Goal: Task Accomplishment & Management: Complete application form

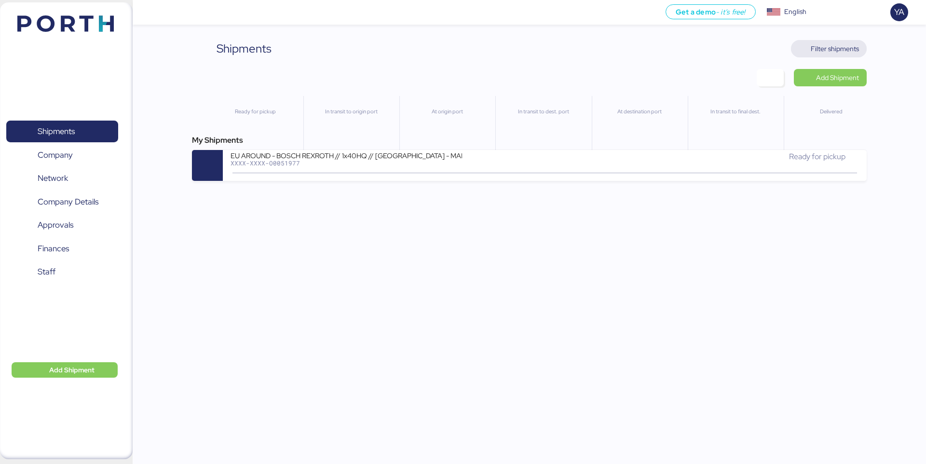
click at [842, 47] on span "Filter shipments" at bounding box center [834, 49] width 48 height 12
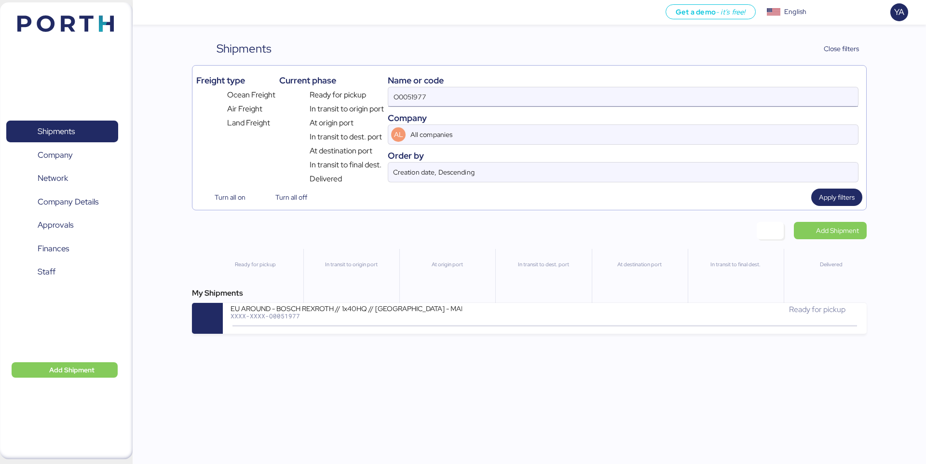
click at [730, 97] on input "O0051977" at bounding box center [623, 96] width 470 height 19
paste input "2106"
type input "O0052106"
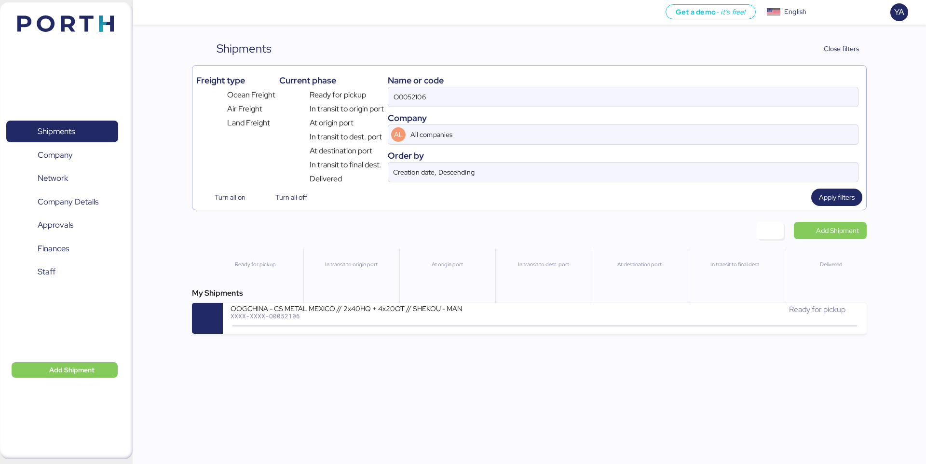
click at [445, 299] on div "My Shipments OOGCHINA - CS METAL MEXICO // 2x40HQ + 4x20OT // SHEKOU - MANZANIL…" at bounding box center [529, 310] width 674 height 46
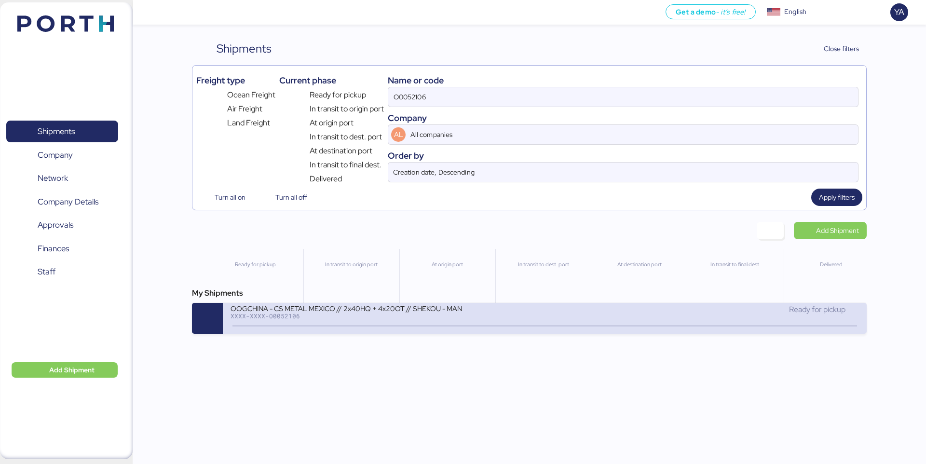
click at [445, 306] on div "OOGCHINA - CS METAL MEXICO // 2x40HQ + 4x20OT // SHEKOU - MANZANILLO // HBL: OO…" at bounding box center [345, 308] width 231 height 8
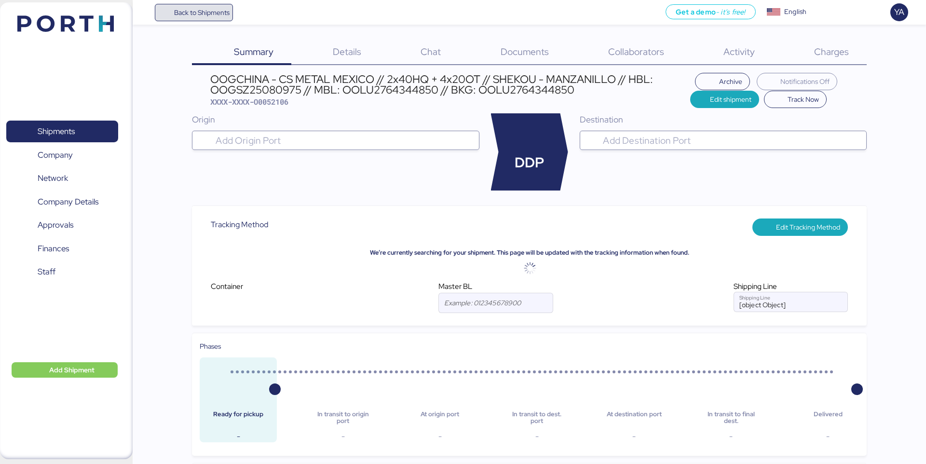
click at [188, 20] on span "Back to Shipments" at bounding box center [194, 12] width 72 height 17
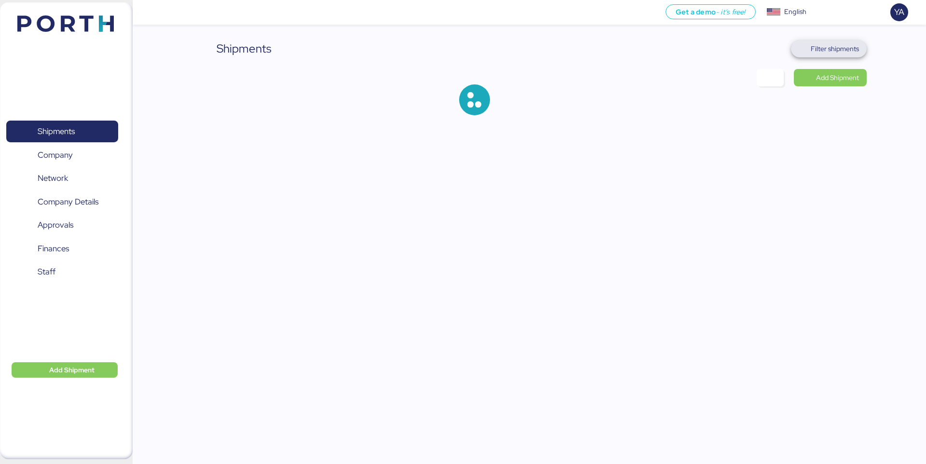
click at [841, 43] on span "Filter shipments" at bounding box center [834, 49] width 48 height 12
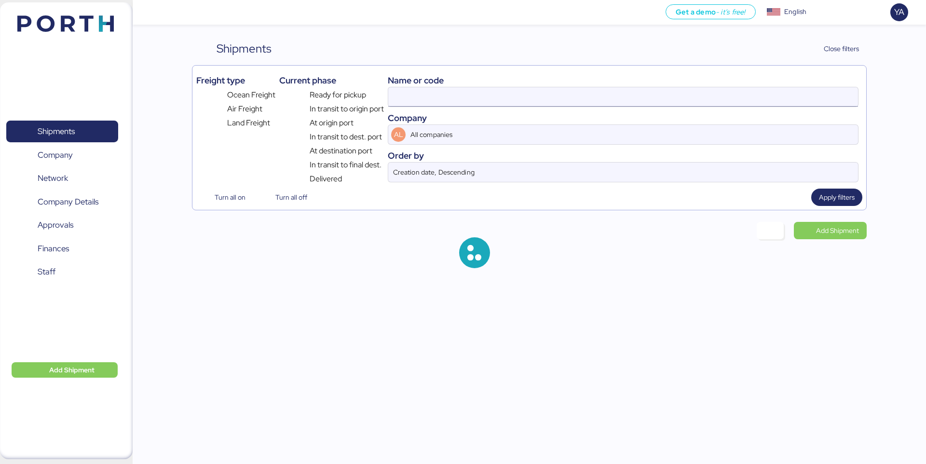
click at [593, 102] on input at bounding box center [623, 96] width 470 height 19
type input "O0052106"
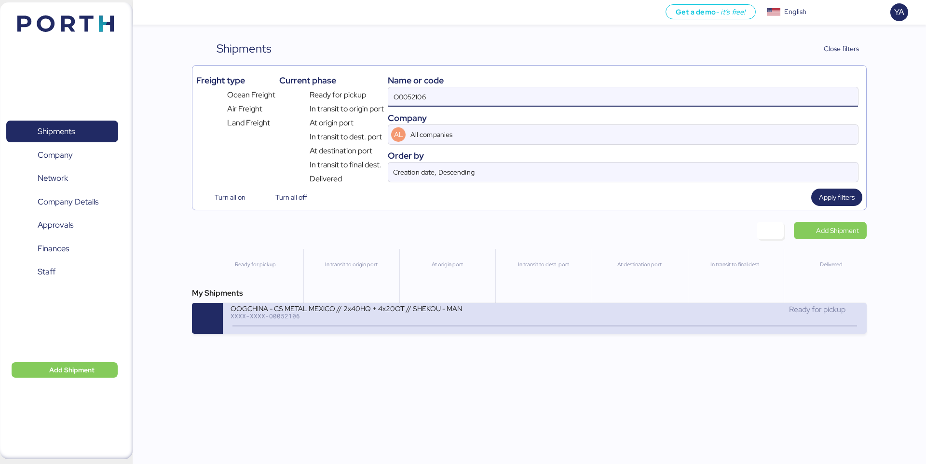
click at [481, 319] on div "OOGCHINA - CS METAL MEXICO // 2x40HQ + 4x20OT // SHEKOU - MANZANILLO // HBL: OO…" at bounding box center [387, 314] width 314 height 21
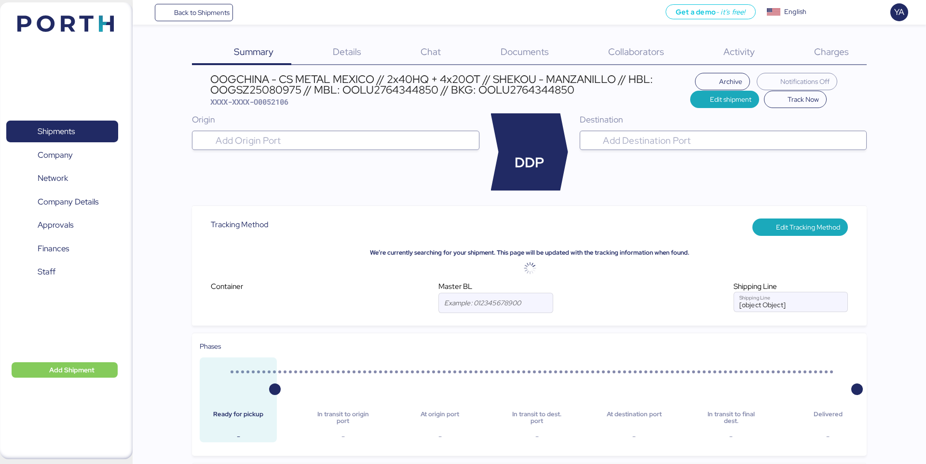
click at [846, 55] on span "Charges" at bounding box center [831, 51] width 35 height 13
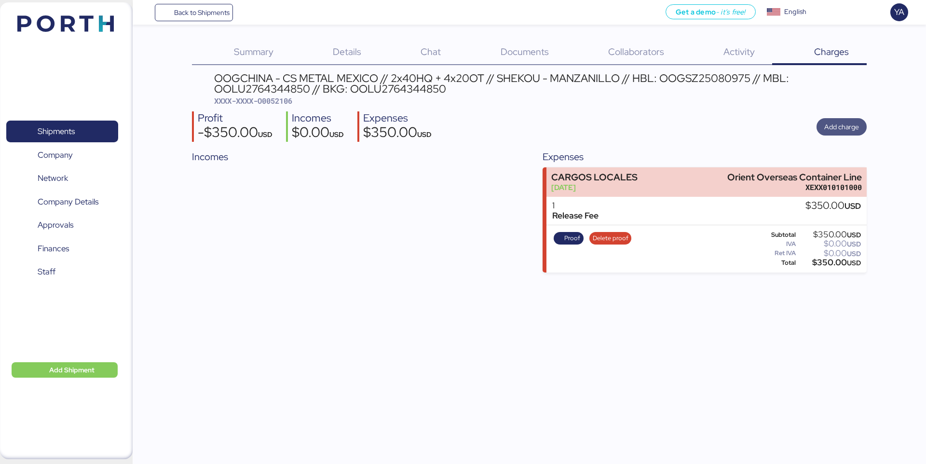
click at [844, 128] on span "Add charge" at bounding box center [841, 127] width 35 height 12
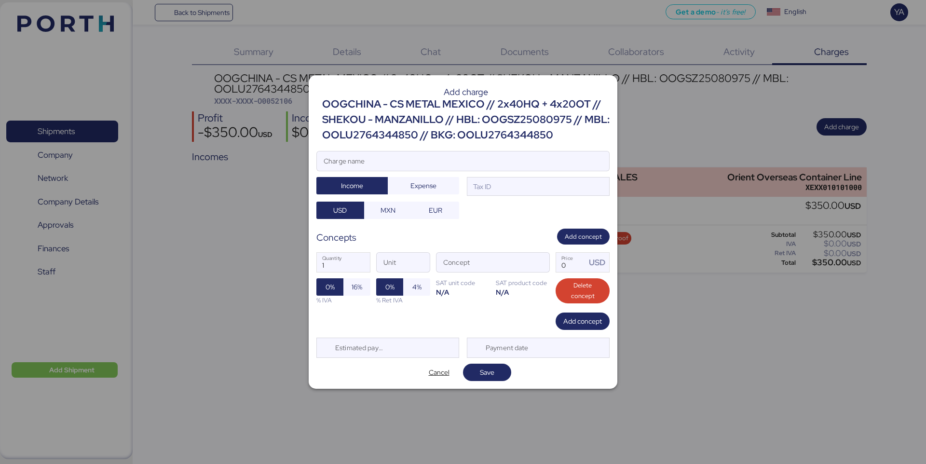
click at [454, 112] on div "OOGCHINA - CS METAL MEXICO // 2x40HQ + 4x20OT // SHEKOU - MANZANILLO // HBL: OO…" at bounding box center [465, 119] width 287 height 47
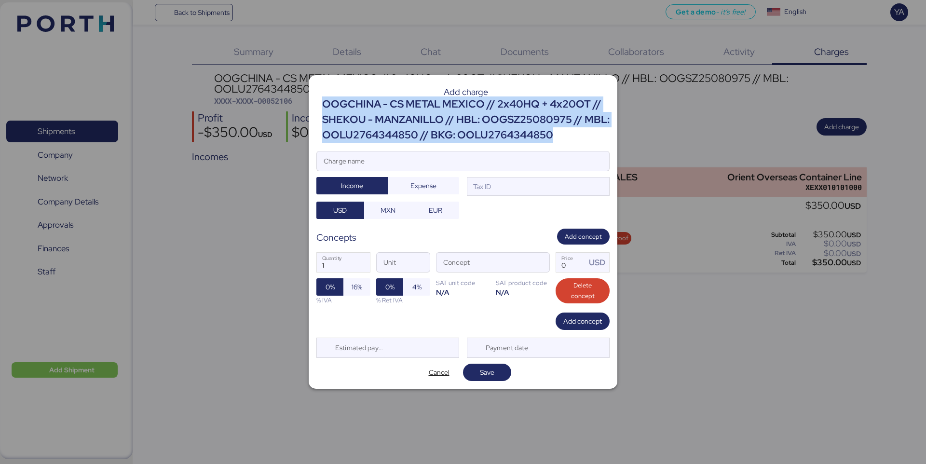
click at [454, 112] on div "OOGCHINA - CS METAL MEXICO // 2x40HQ + 4x20OT // SHEKOU - MANZANILLO // HBL: OO…" at bounding box center [465, 119] width 287 height 47
copy div "OOGCHINA - CS METAL MEXICO // 2x40HQ + 4x20OT // SHEKOU - MANZANILLO // HBL: OO…"
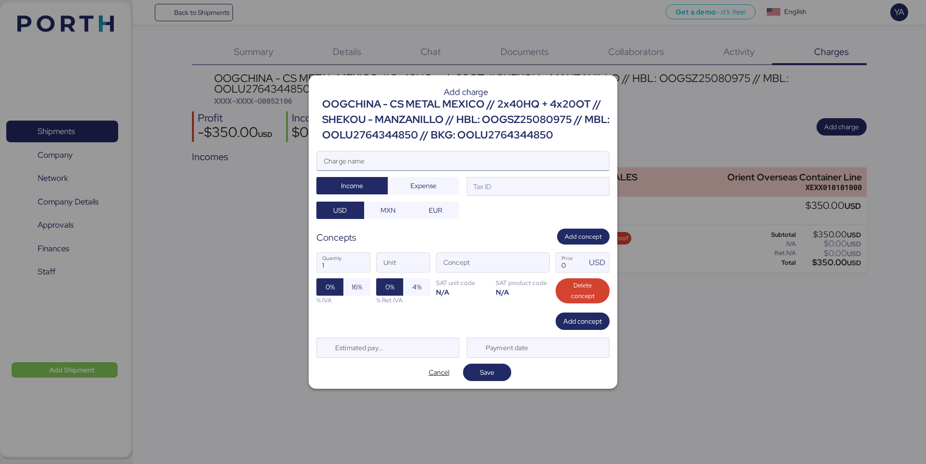
click at [456, 166] on input "Charge name" at bounding box center [463, 160] width 292 height 19
paste input "OOGCHINA - CS METAL MEXICO // 2x40HQ + 4x20OT // SHEKOU - MANZANILLO // HBL: OO…"
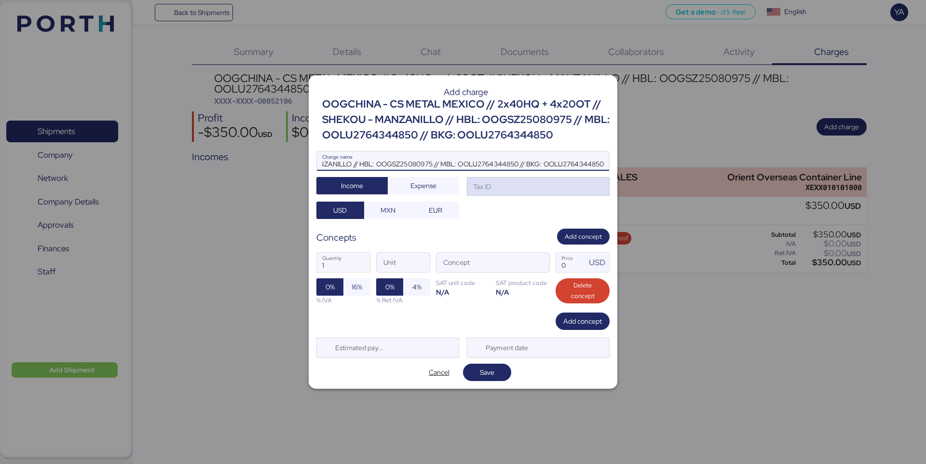
type input "OOGCHINA - CS METAL MEXICO // 2x40HQ + 4x20OT // SHEKOU - MANZANILLO // HBL: OO…"
click at [532, 190] on div "Tax ID" at bounding box center [538, 186] width 143 height 19
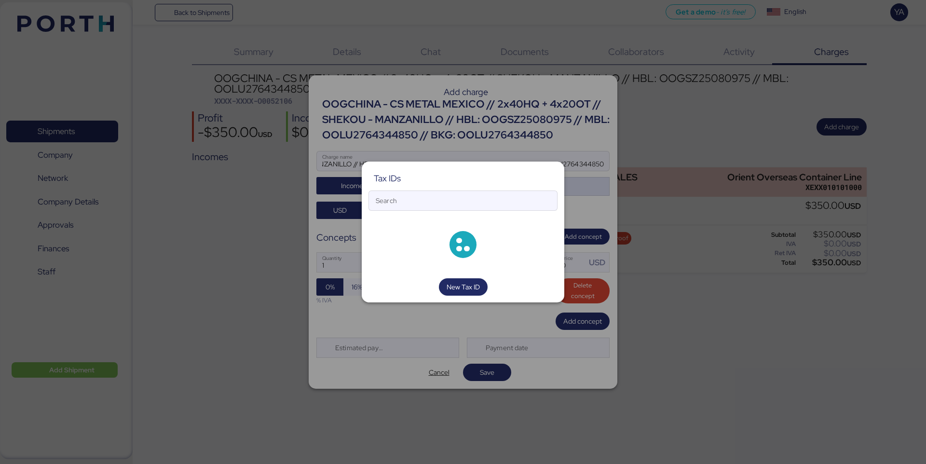
scroll to position [0, 0]
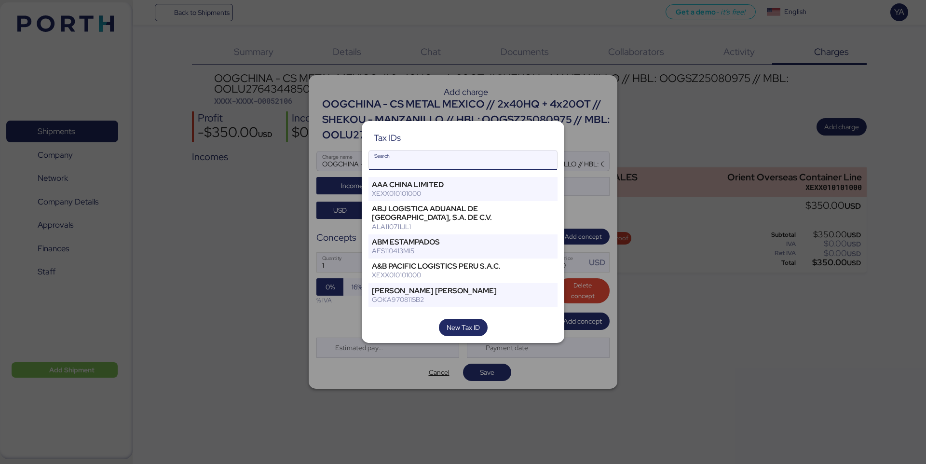
click at [483, 162] on input "Search" at bounding box center [463, 159] width 188 height 19
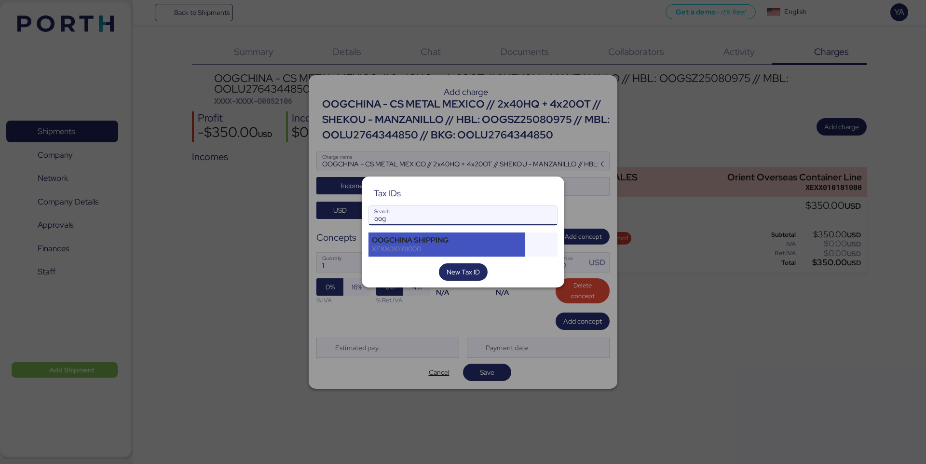
type input "oog"
click at [452, 251] on div "XEXX010101000" at bounding box center [447, 248] width 150 height 9
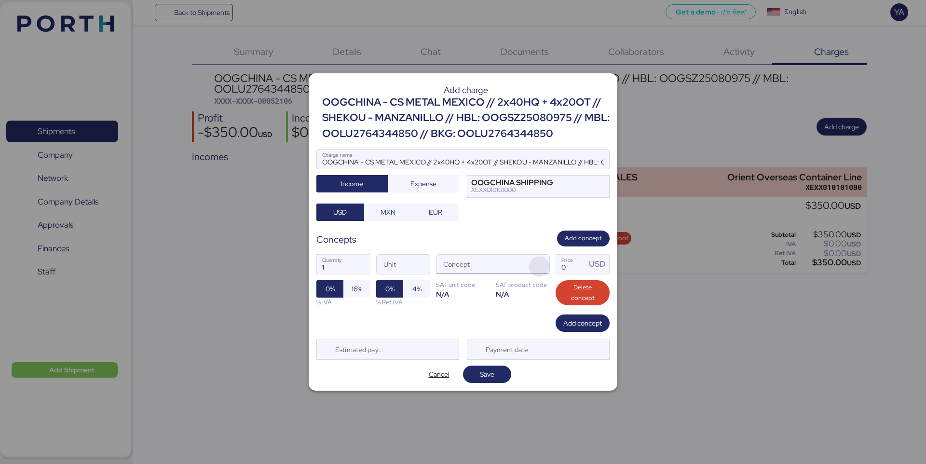
click at [538, 267] on span "button" at bounding box center [539, 266] width 20 height 20
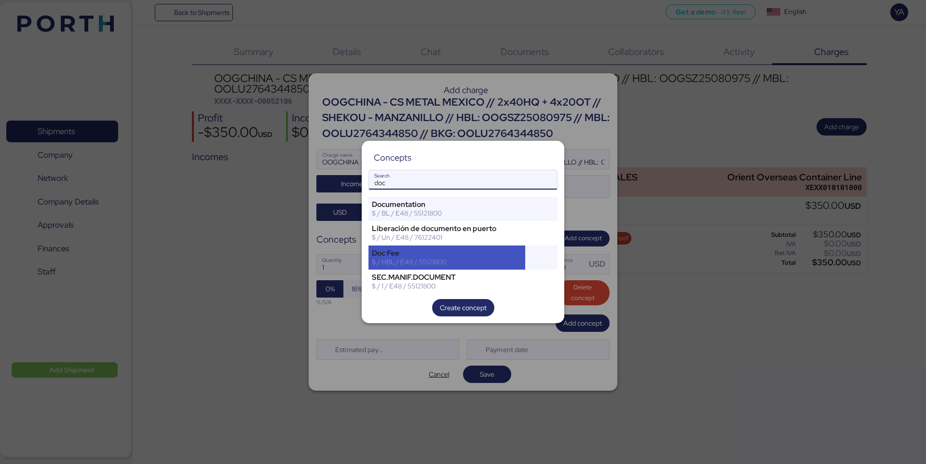
type input "doc"
click at [496, 254] on div "Doc Fee" at bounding box center [447, 253] width 150 height 9
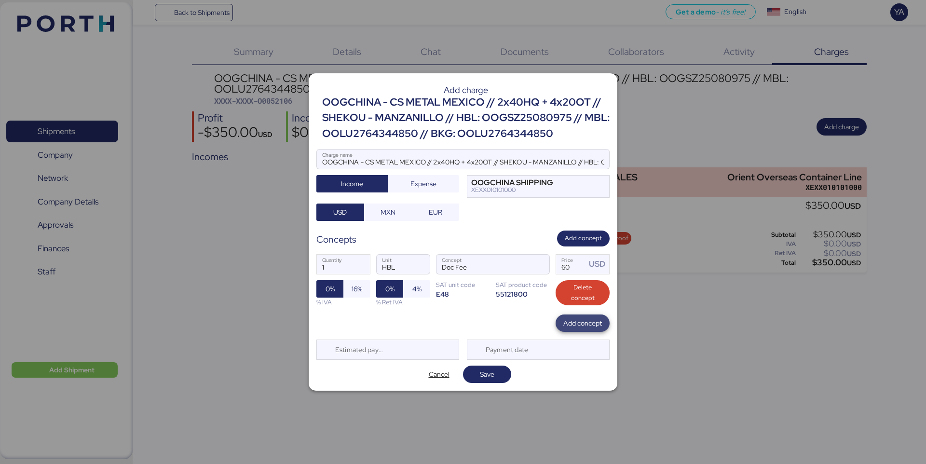
click at [585, 328] on span "Add concept" at bounding box center [582, 323] width 39 height 12
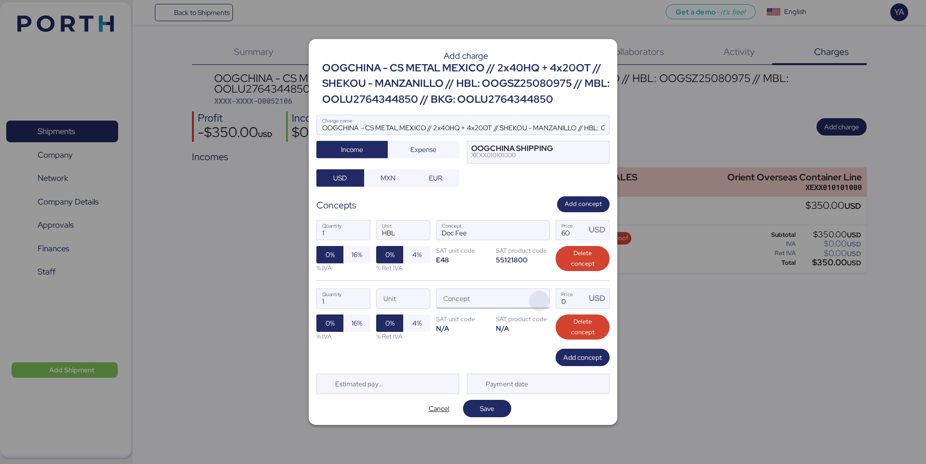
click at [537, 297] on span "button" at bounding box center [539, 301] width 20 height 20
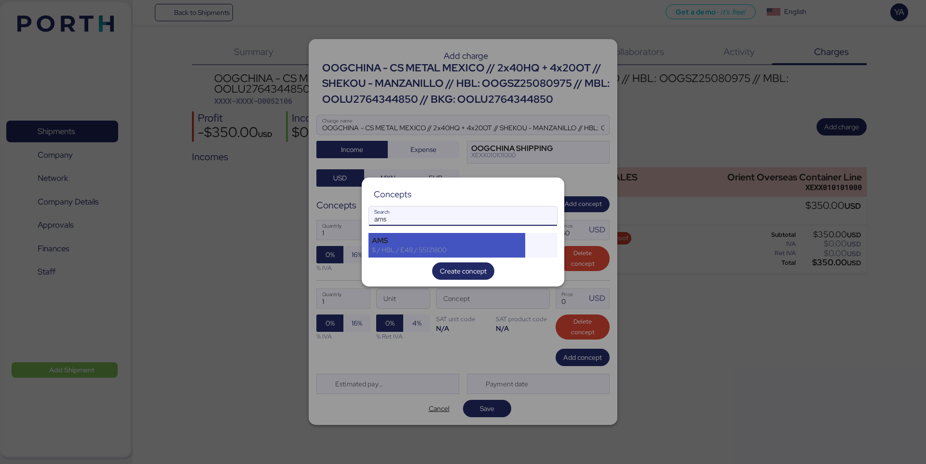
type input "ams"
click at [435, 243] on div "AMS" at bounding box center [447, 240] width 150 height 9
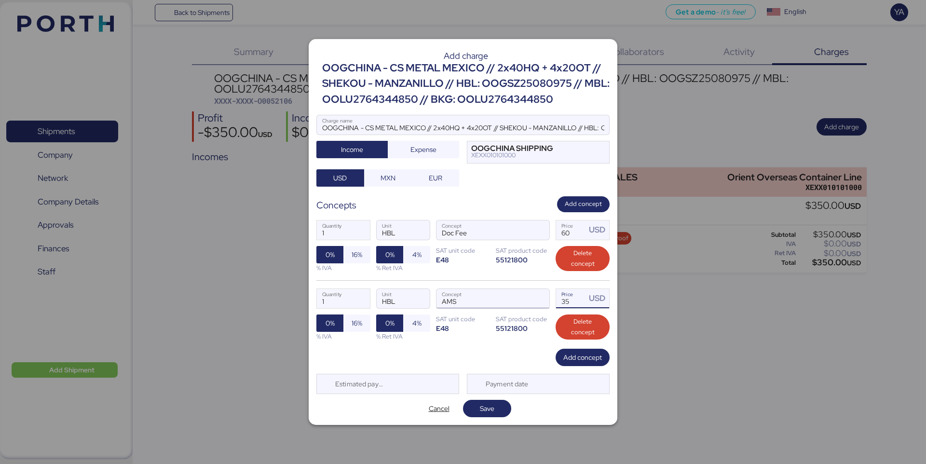
drag, startPoint x: 573, startPoint y: 302, endPoint x: 508, endPoint y: 301, distance: 64.6
click at [508, 301] on div "1 Quantity HBL Unit AMS Concept 35 Price USD 0% 16% % IVA 0% 4% % Ret IVA SAT u…" at bounding box center [462, 314] width 293 height 68
type input "40"
click at [579, 357] on span "Add concept" at bounding box center [582, 357] width 39 height 12
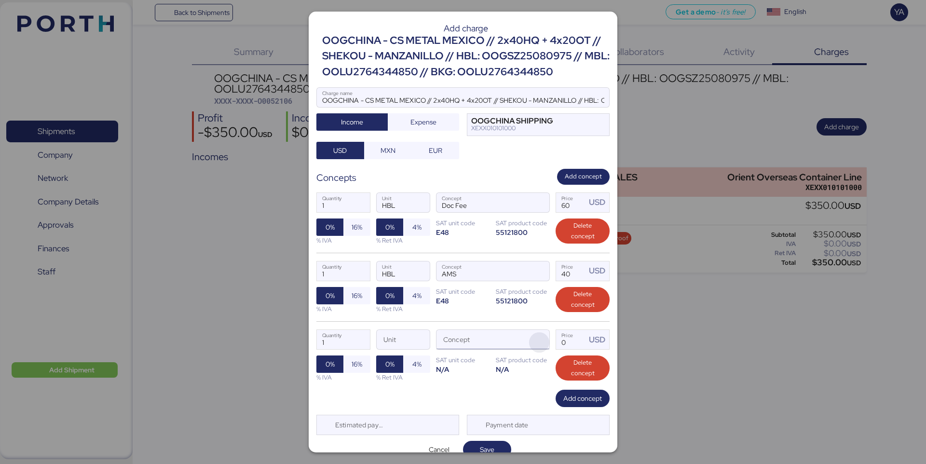
click at [540, 346] on span "button" at bounding box center [539, 342] width 20 height 20
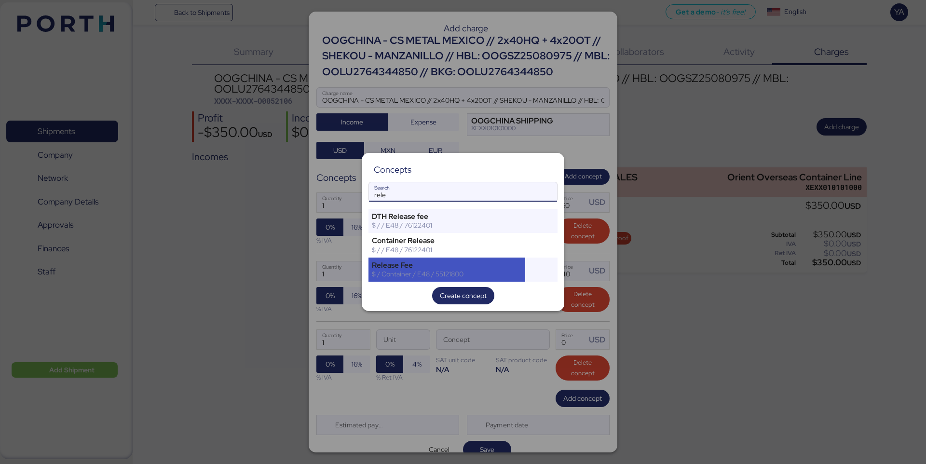
type input "rele"
click at [463, 269] on div "Release Fee" at bounding box center [447, 265] width 150 height 9
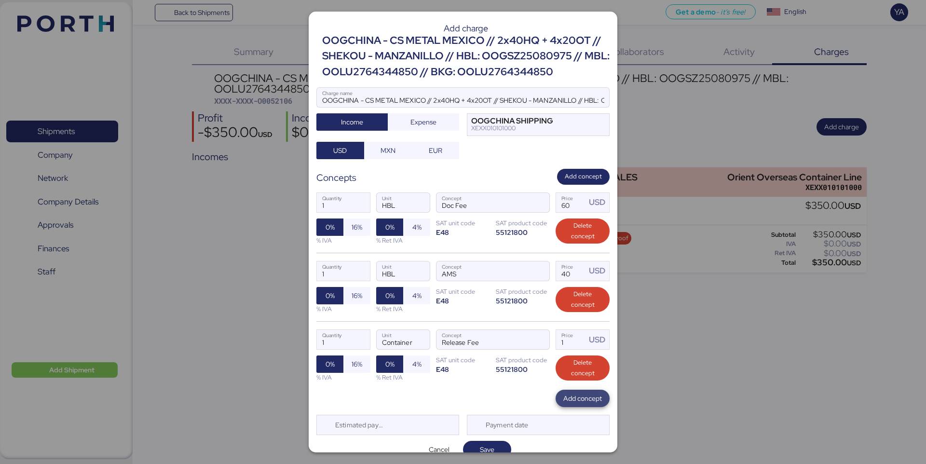
click at [576, 397] on span "Add concept" at bounding box center [582, 398] width 39 height 12
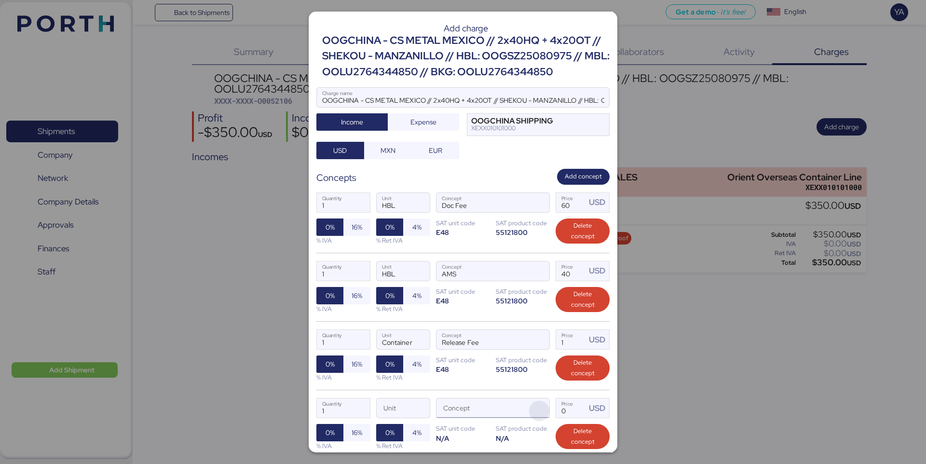
click at [532, 410] on span "button" at bounding box center [539, 411] width 20 height 20
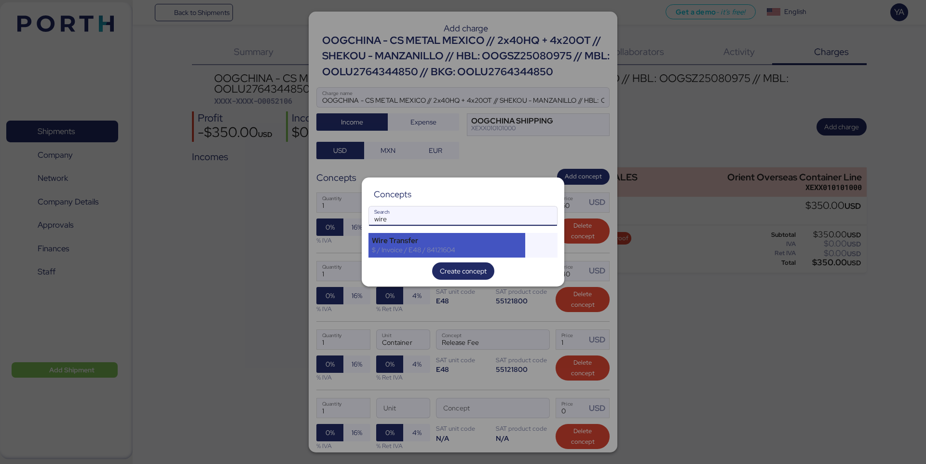
type input "wire"
click at [474, 250] on div "$ / Invoice / E48 / 84121604" at bounding box center [447, 249] width 150 height 9
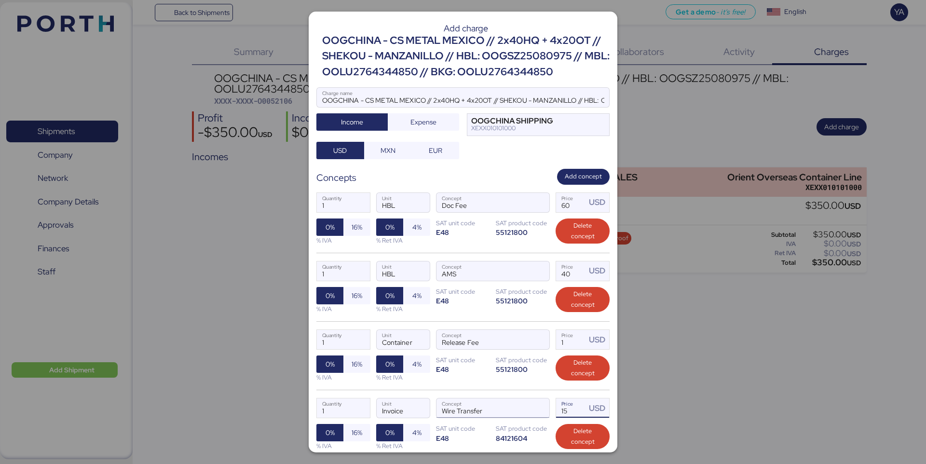
drag, startPoint x: 577, startPoint y: 412, endPoint x: 525, endPoint y: 410, distance: 51.6
click at [525, 411] on div "1 Quantity Invoice Unit Wire Transfer Concept 15 Price USD 0% 16% % IVA 0% 4% %…" at bounding box center [462, 424] width 293 height 68
type input "20"
click at [485, 390] on div "1 Quantity Invoice Unit Wire Transfer Concept 20 Price USD 0% 16% % IVA 0% 4% %…" at bounding box center [462, 424] width 293 height 68
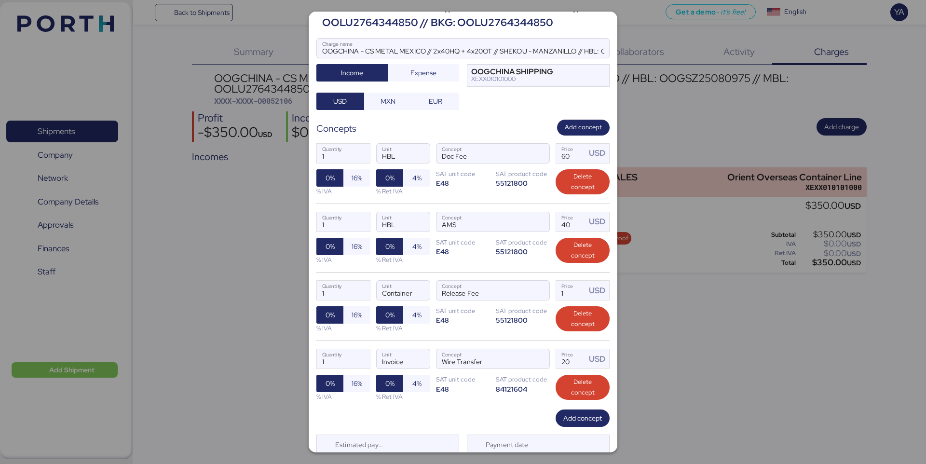
scroll to position [82, 0]
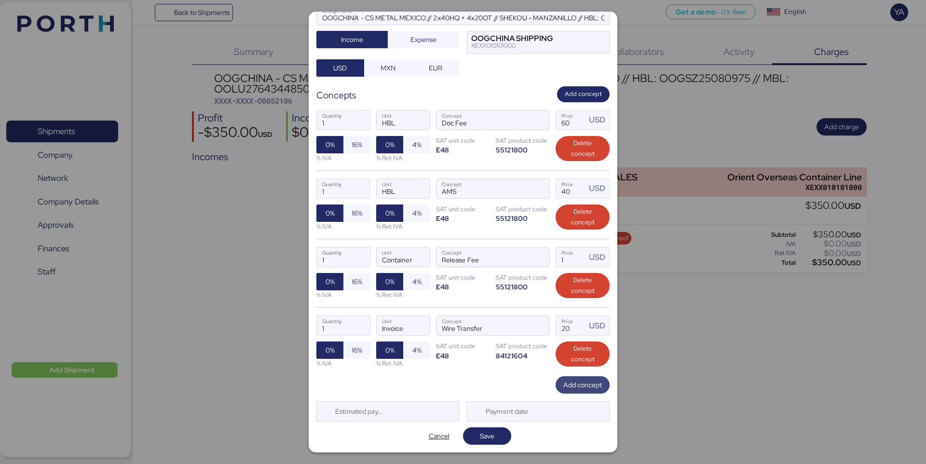
click at [580, 387] on span "Add concept" at bounding box center [582, 385] width 39 height 12
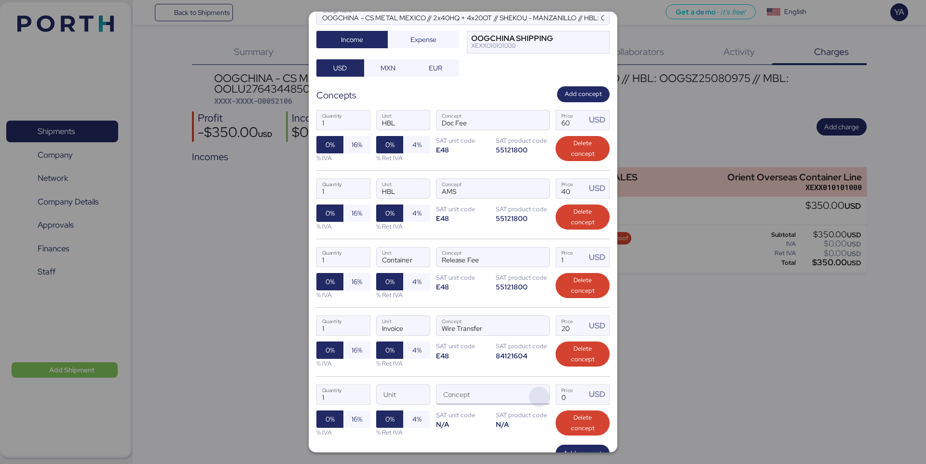
click at [538, 397] on span "button" at bounding box center [539, 397] width 20 height 20
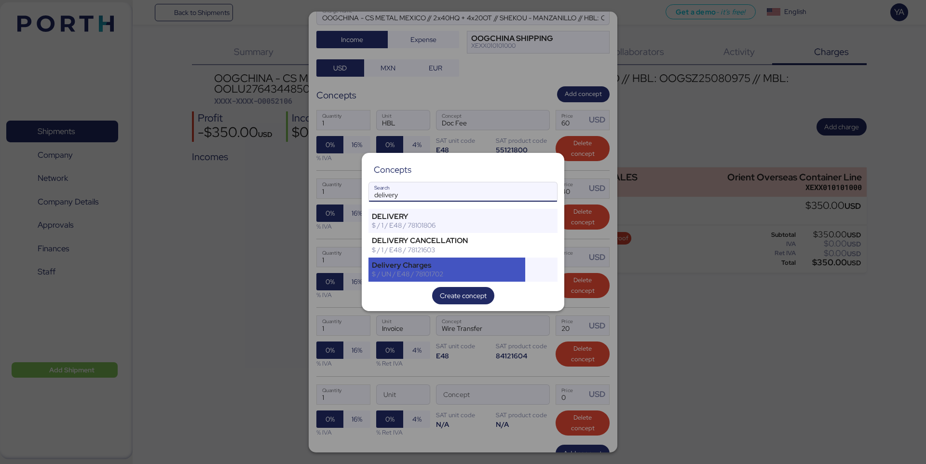
type input "delivery"
click at [448, 270] on div "$ / UN / E48 / 78101702" at bounding box center [447, 274] width 150 height 9
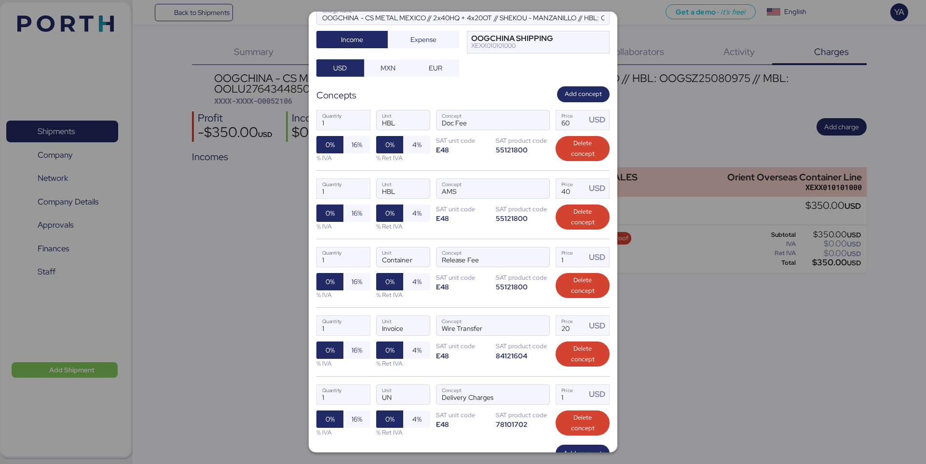
click at [508, 370] on div "1 Quantity Invoice Unit Wire Transfer Concept 20 Price USD 0% 16% % IVA 0% 4% %…" at bounding box center [462, 341] width 293 height 68
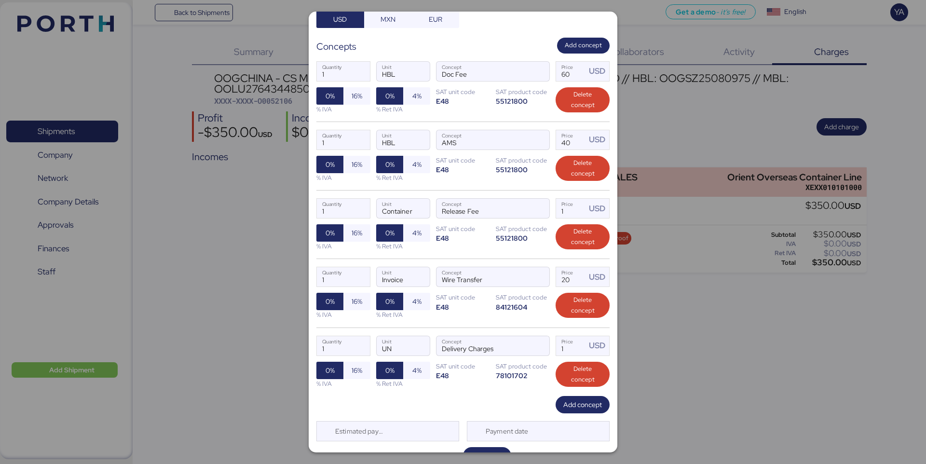
scroll to position [151, 0]
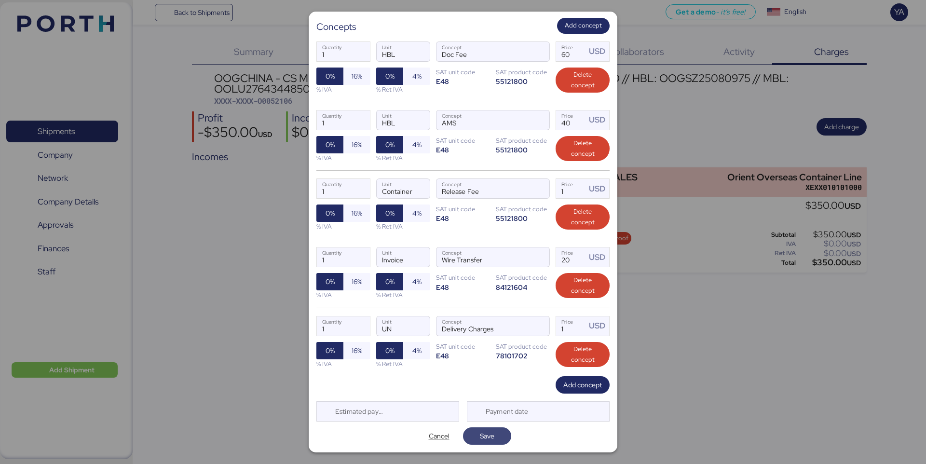
click at [481, 435] on span "Save" at bounding box center [487, 436] width 14 height 12
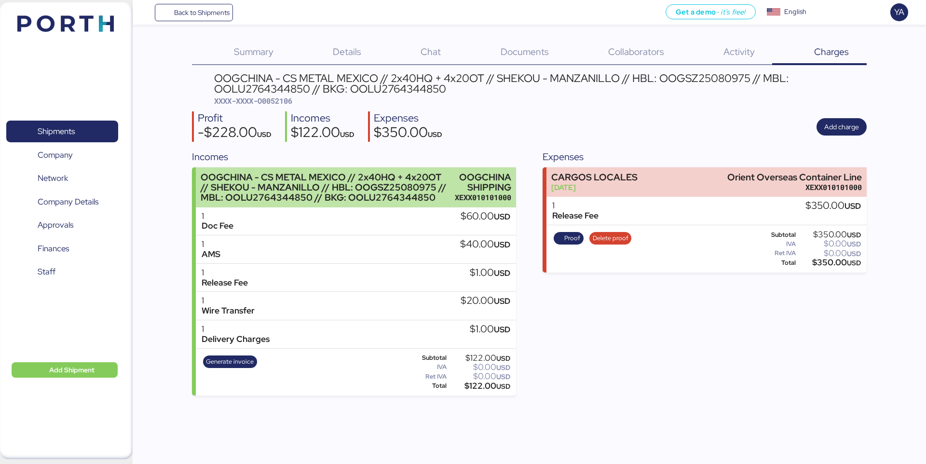
click at [344, 172] on div "OOGCHINA - CS METAL MEXICO // 2x40HQ + 4x20OT // SHEKOU - MANZANILLO // HBL: OO…" at bounding box center [325, 187] width 249 height 30
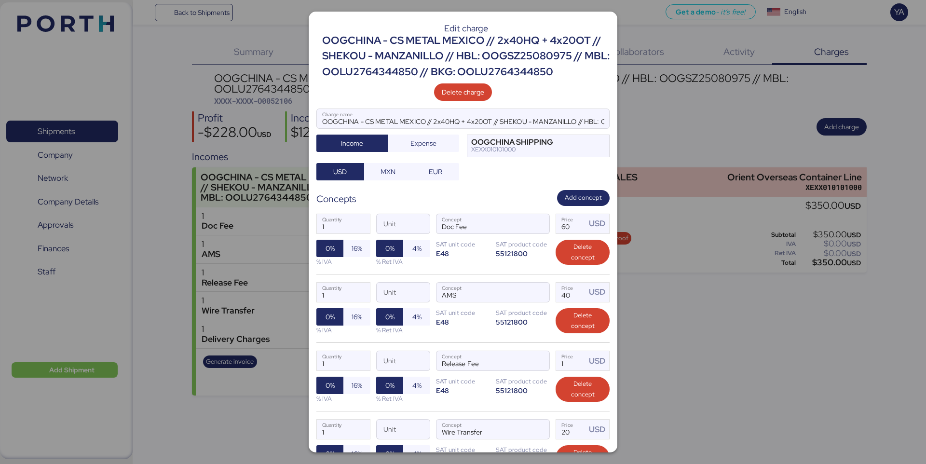
scroll to position [172, 0]
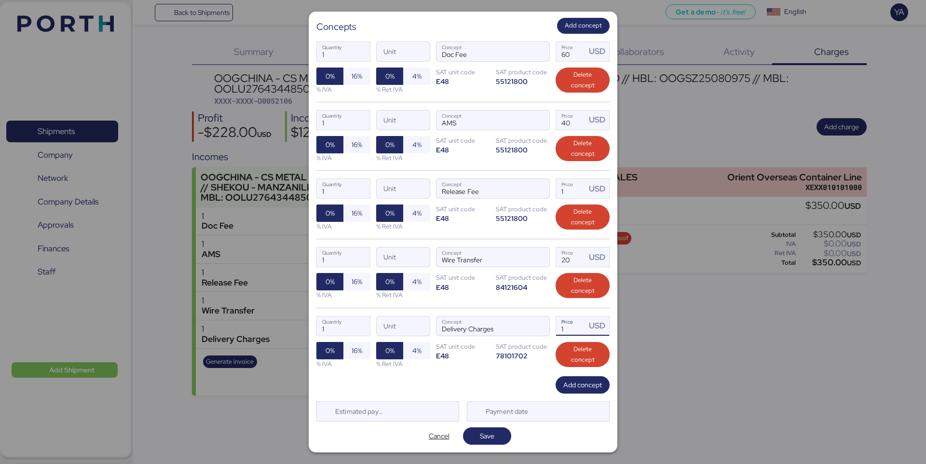
click at [573, 331] on input "1" at bounding box center [571, 325] width 30 height 19
paste input "18955"
type input "18955"
click at [532, 297] on div "1 Quantity Unit Wire Transfer Concept 20 Price USD 0% 16% % IVA 0% 4% % Ret IVA…" at bounding box center [462, 273] width 293 height 68
click at [483, 437] on span "Save" at bounding box center [487, 436] width 14 height 12
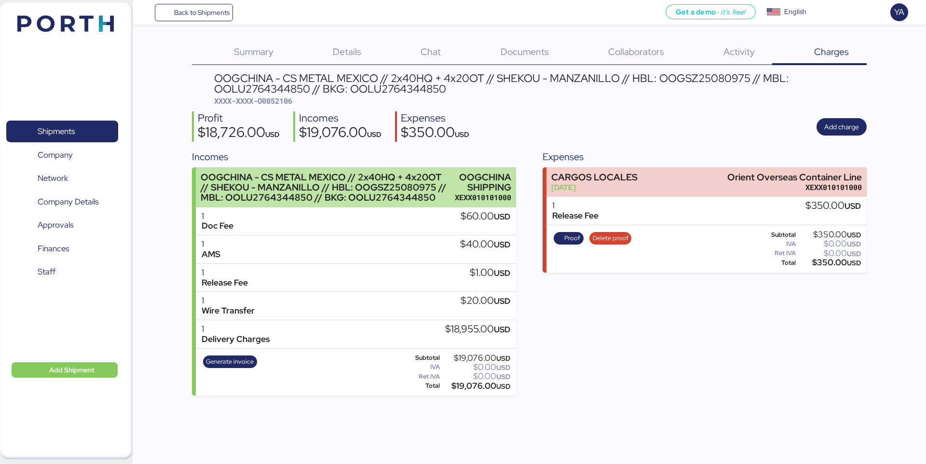
click at [399, 189] on div "OOGCHINA - CS METAL MEXICO // 2x40HQ + 4x20OT // SHEKOU - MANZANILLO // HBL: OO…" at bounding box center [325, 187] width 249 height 30
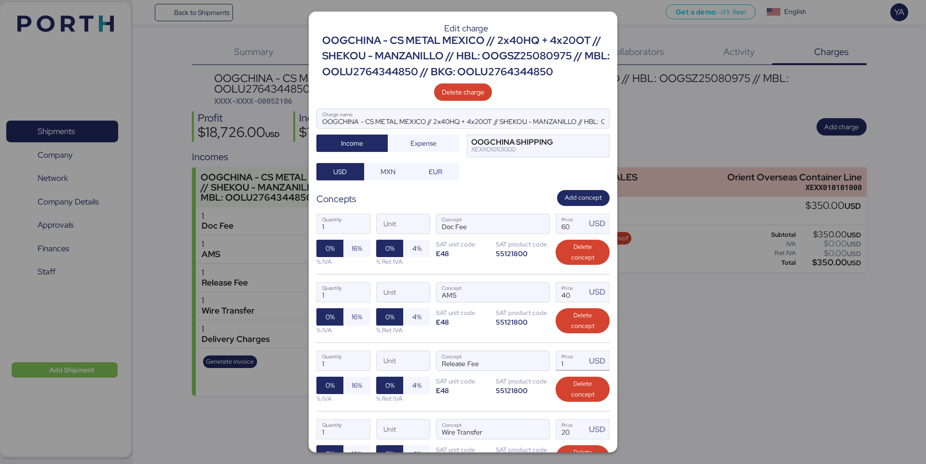
click at [576, 358] on input "1" at bounding box center [571, 360] width 30 height 19
type input "620"
click at [523, 340] on div "1 Quantity Unit AMS Concept 40 Price USD 0% 16% % IVA 0% 4% % Ret IVA SAT unit …" at bounding box center [462, 308] width 293 height 68
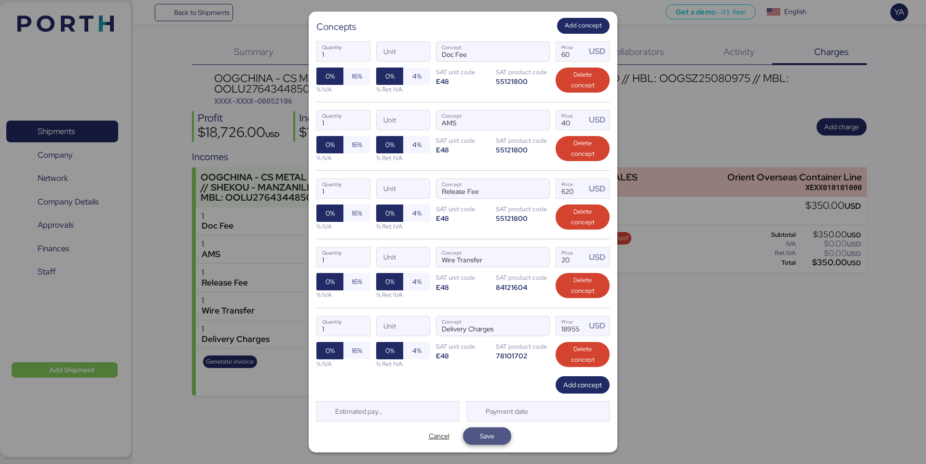
click at [487, 436] on span "Save" at bounding box center [487, 436] width 14 height 12
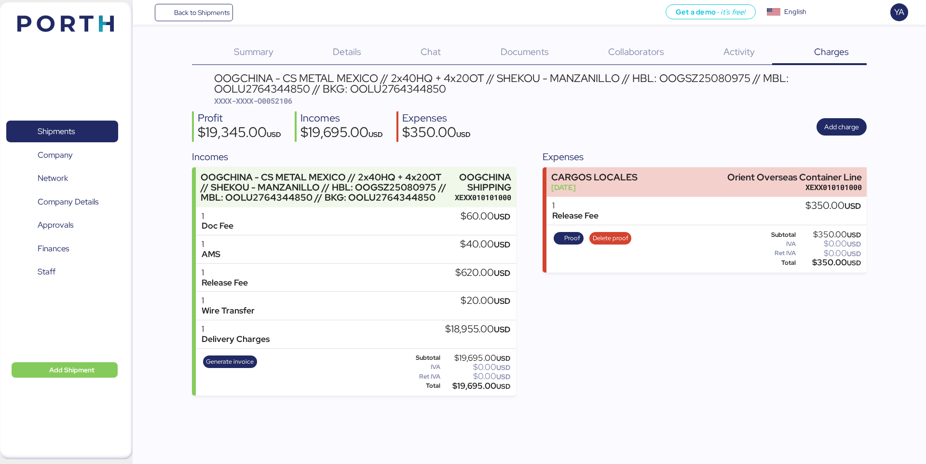
click at [356, 145] on div "OOGCHINA - CS METAL MEXICO // 2x40HQ + 4x20OT // SHEKOU - MANZANILLO // HBL: OO…" at bounding box center [529, 234] width 674 height 323
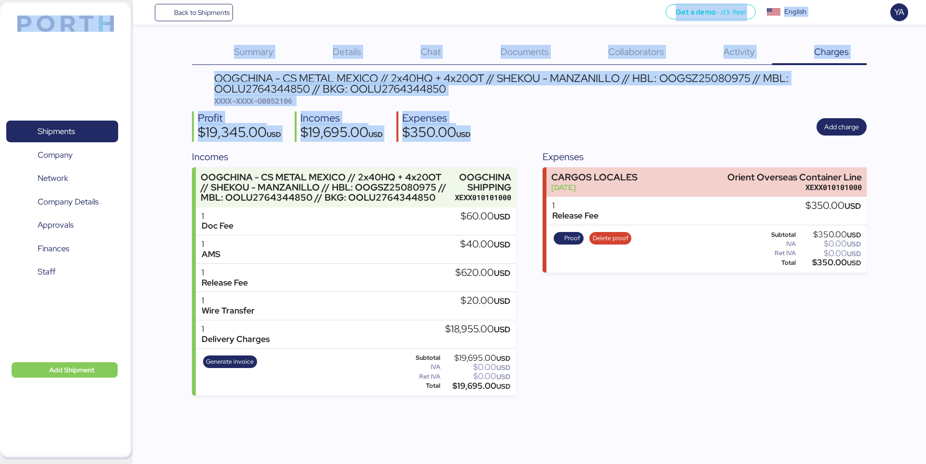
drag, startPoint x: 522, startPoint y: 127, endPoint x: 241, endPoint y: 17, distance: 302.4
click at [242, 16] on div "Back to Shipments Get a demo - it’s free! Get a demo English Inglés English YA …" at bounding box center [463, 232] width 926 height 464
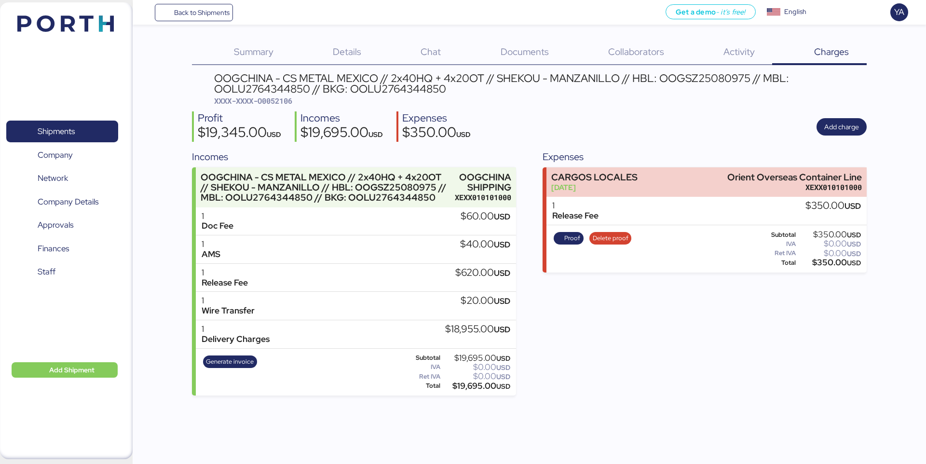
click at [211, 48] on div "Summary 0" at bounding box center [241, 52] width 99 height 25
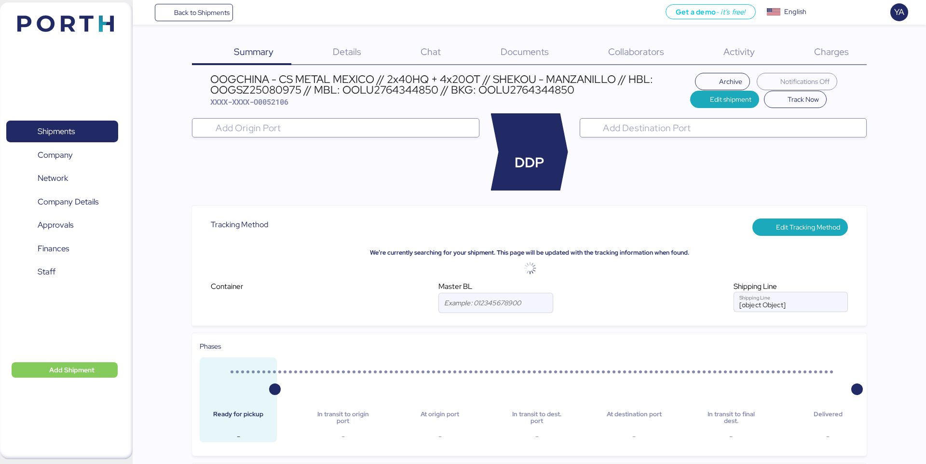
click at [826, 41] on div "Charges 0" at bounding box center [819, 52] width 94 height 25
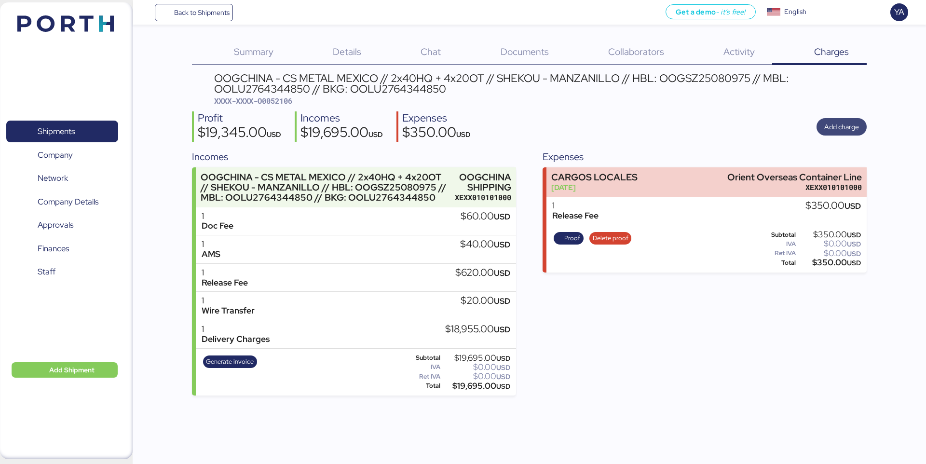
click at [842, 122] on span "Add charge" at bounding box center [841, 127] width 35 height 12
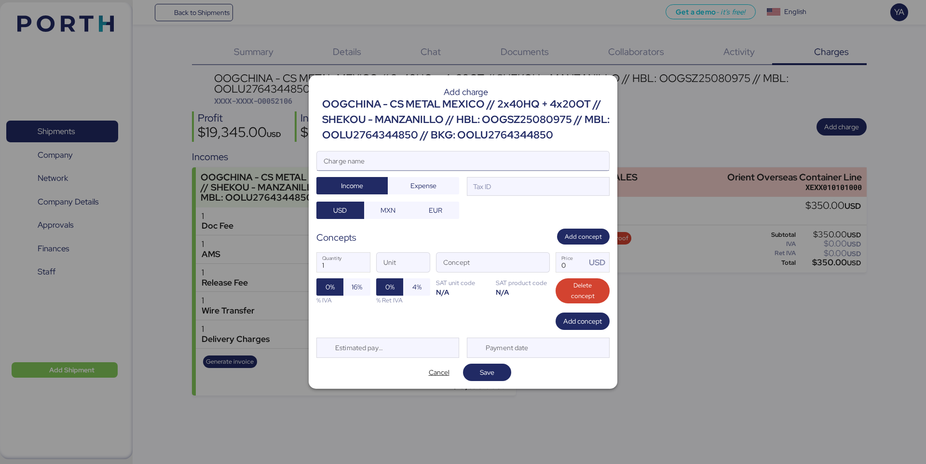
click at [408, 152] on input "Charge name" at bounding box center [463, 160] width 292 height 19
click at [588, 186] on div "Tax ID" at bounding box center [538, 186] width 143 height 19
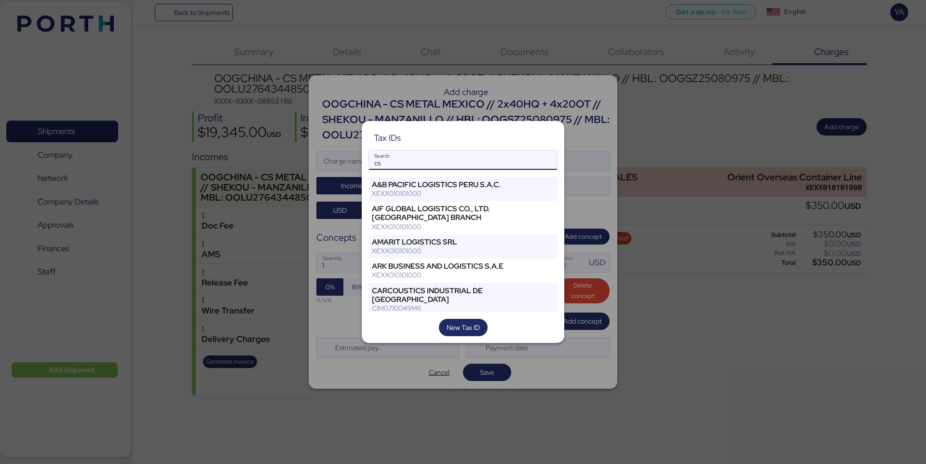
type input "c"
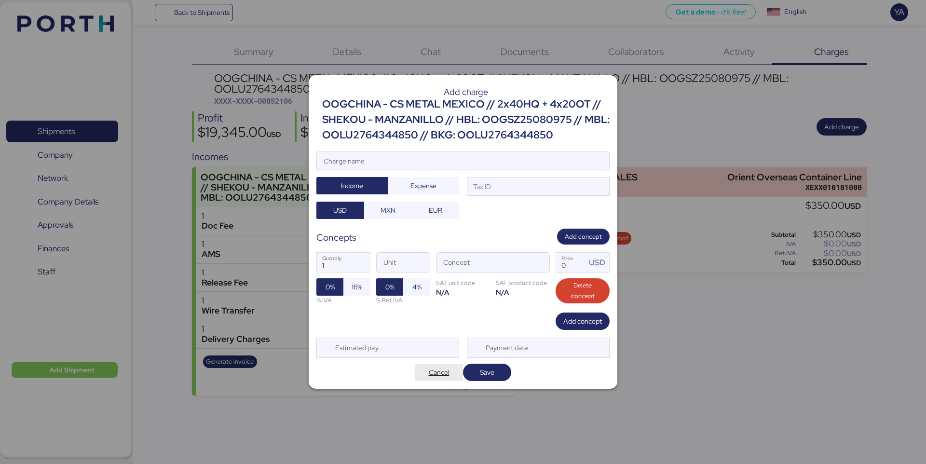
click at [442, 373] on span "Cancel" at bounding box center [439, 372] width 21 height 12
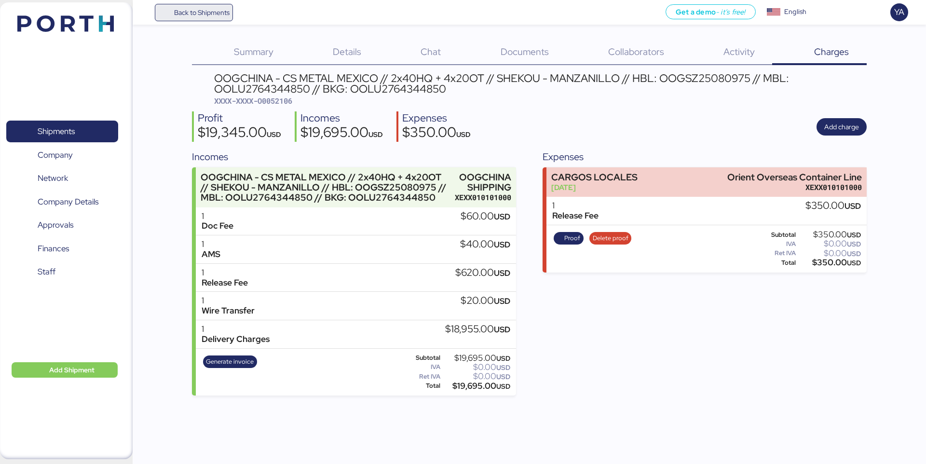
click at [220, 13] on span "Back to Shipments" at bounding box center [201, 13] width 55 height 12
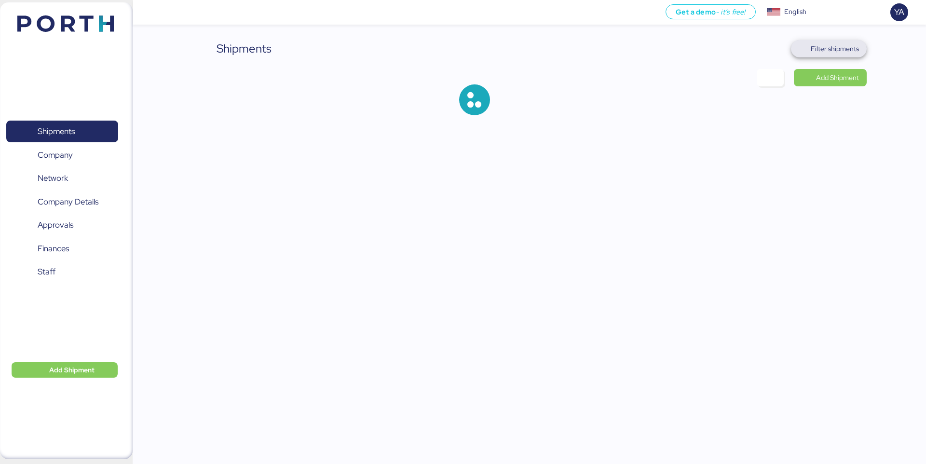
click at [853, 55] on span "Filter shipments" at bounding box center [828, 48] width 60 height 13
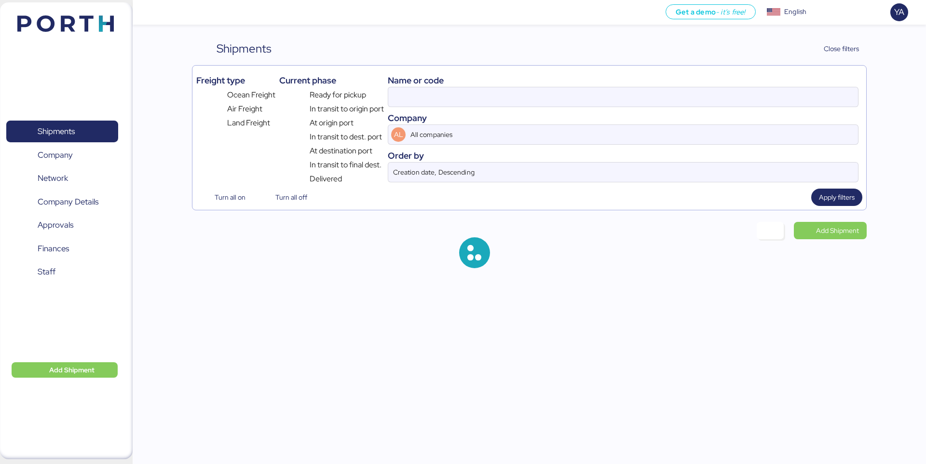
click at [651, 109] on div "Name or code Company AL All companies Order by Creation date, Descending" at bounding box center [623, 126] width 471 height 115
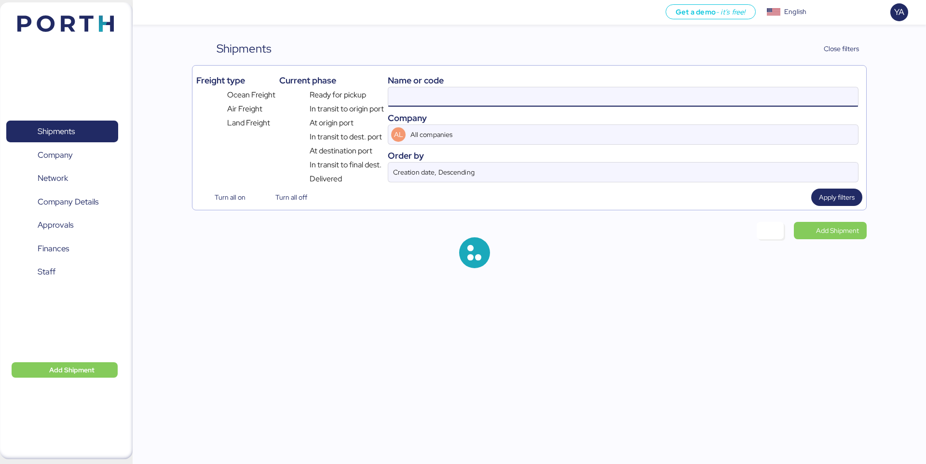
click at [650, 105] on input at bounding box center [623, 96] width 470 height 19
type input "O0052106"
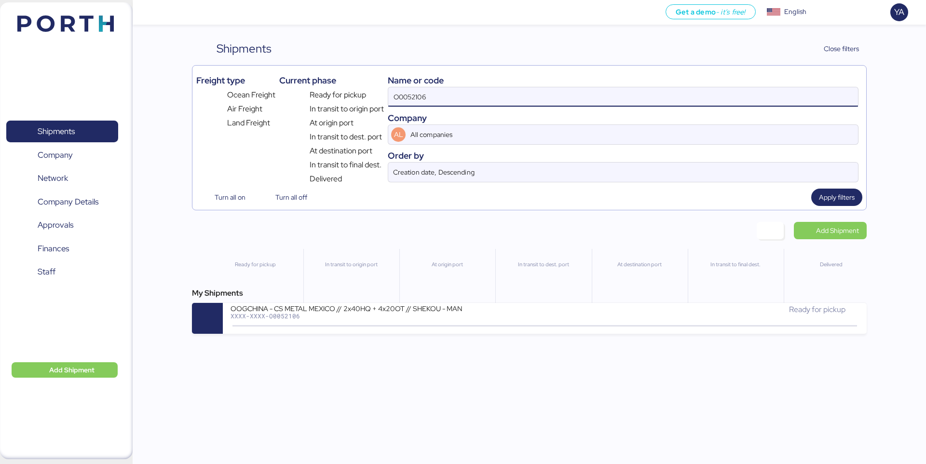
click at [650, 96] on input "O0052106" at bounding box center [623, 96] width 470 height 19
type input "adualink"
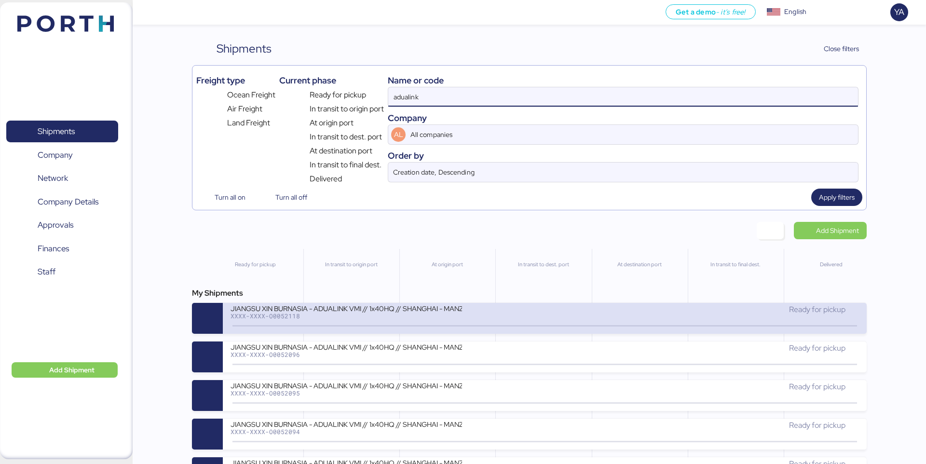
click at [416, 315] on div "XXXX-XXXX-O0052118" at bounding box center [345, 315] width 231 height 7
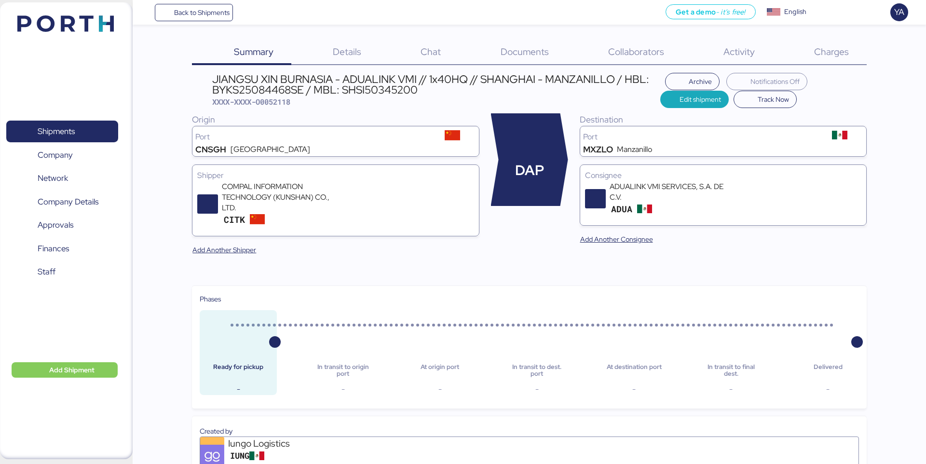
click at [331, 49] on div "Details 0" at bounding box center [335, 52] width 88 height 25
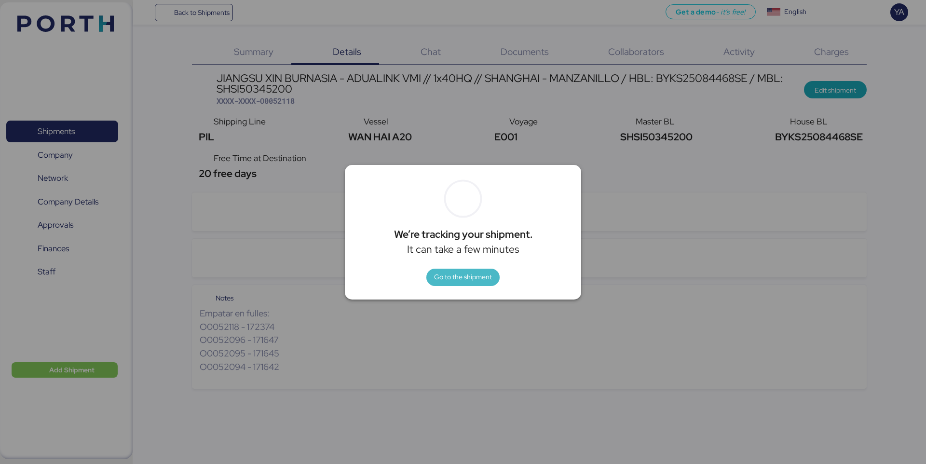
click at [484, 279] on span "Go to the shipment" at bounding box center [463, 277] width 58 height 12
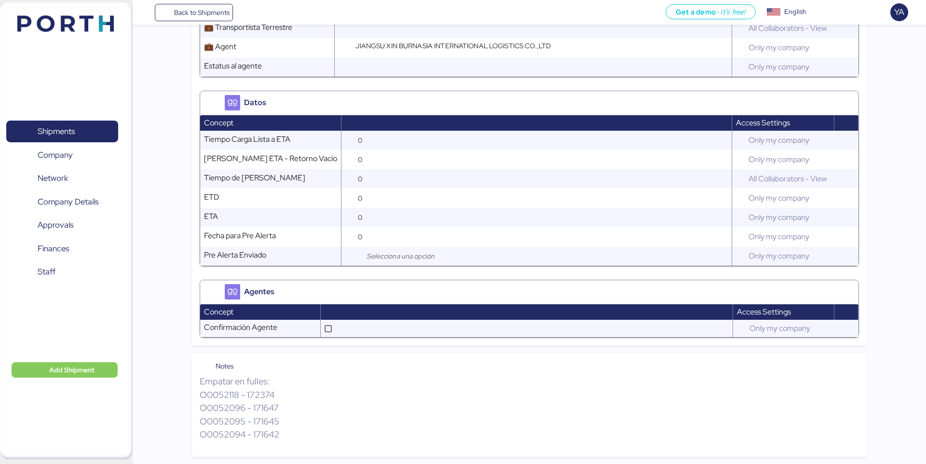
scroll to position [858, 0]
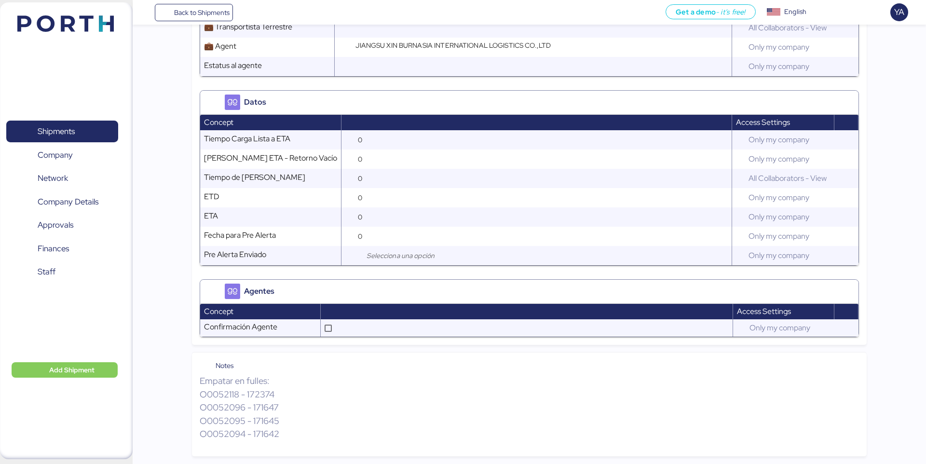
drag, startPoint x: 289, startPoint y: 435, endPoint x: 126, endPoint y: 349, distance: 184.6
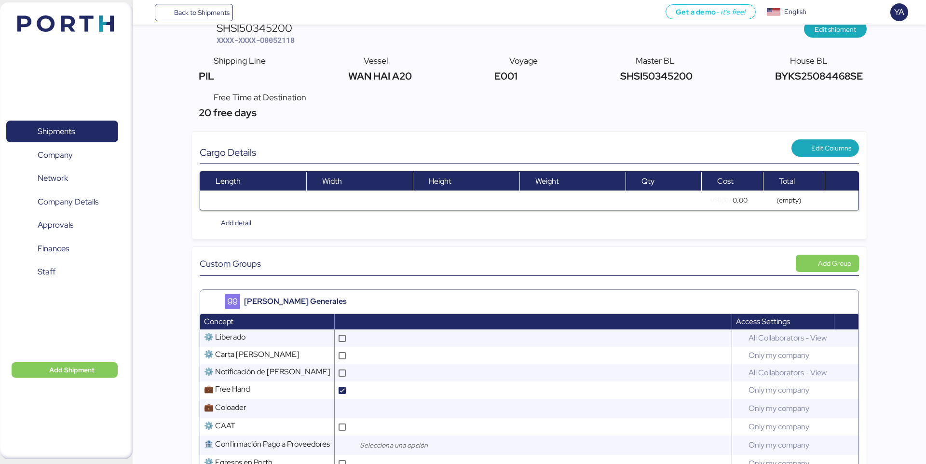
scroll to position [0, 0]
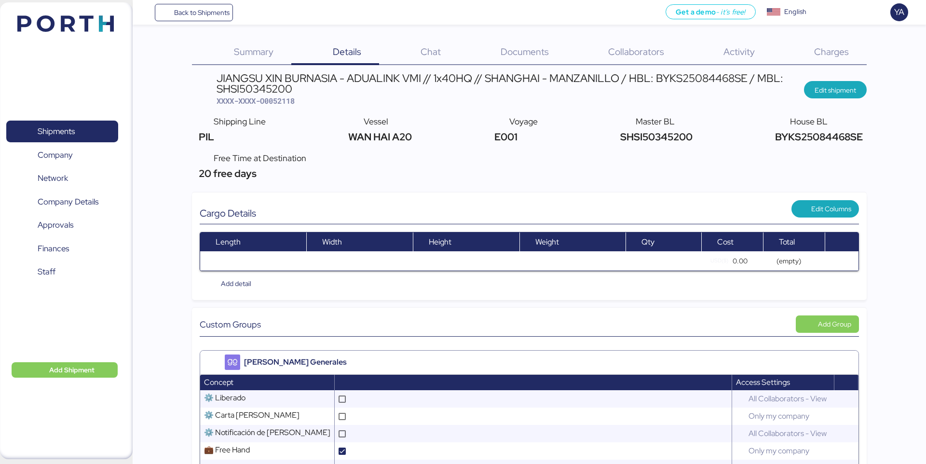
click at [834, 54] on span "Charges" at bounding box center [831, 51] width 35 height 13
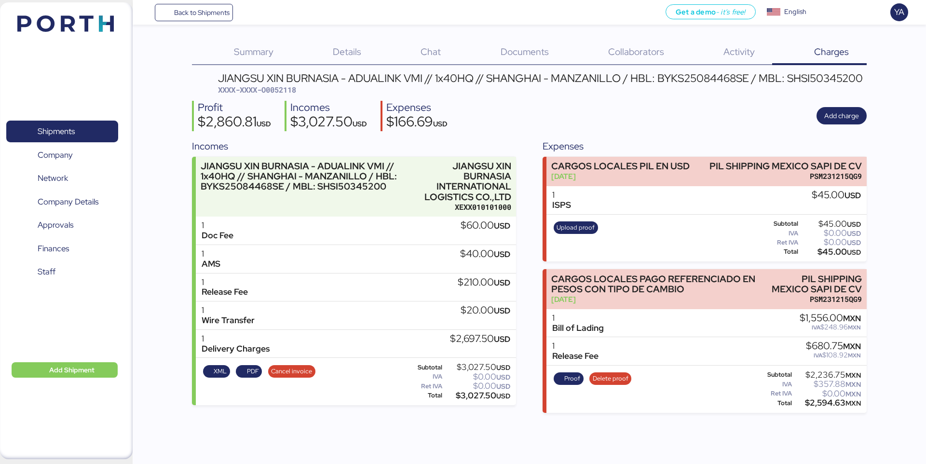
click at [415, 115] on div "$166.69 USD" at bounding box center [416, 123] width 61 height 16
click at [518, 121] on div "Profit $2,860.81 USD Incomes $3,027.50 USD Expenses $166.69 USD Add charge" at bounding box center [529, 116] width 674 height 30
click at [400, 121] on div "$166.69 USD" at bounding box center [416, 123] width 61 height 16
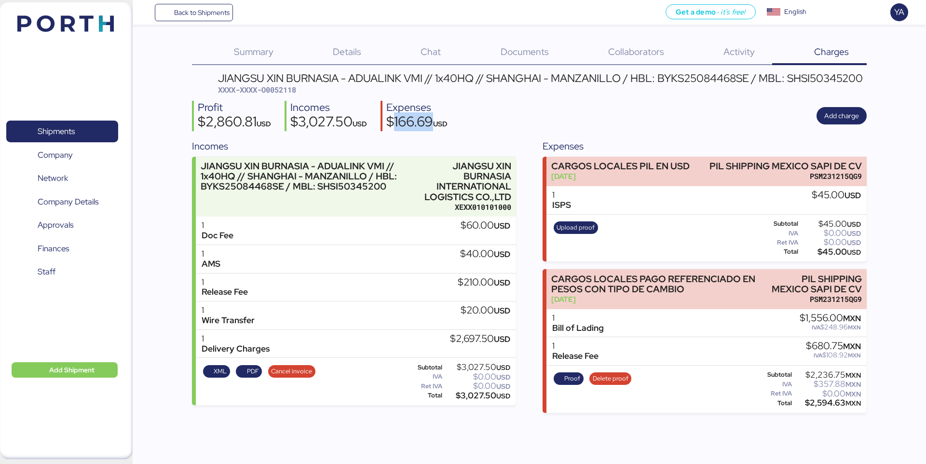
click at [400, 121] on div "$166.69 USD" at bounding box center [416, 123] width 61 height 16
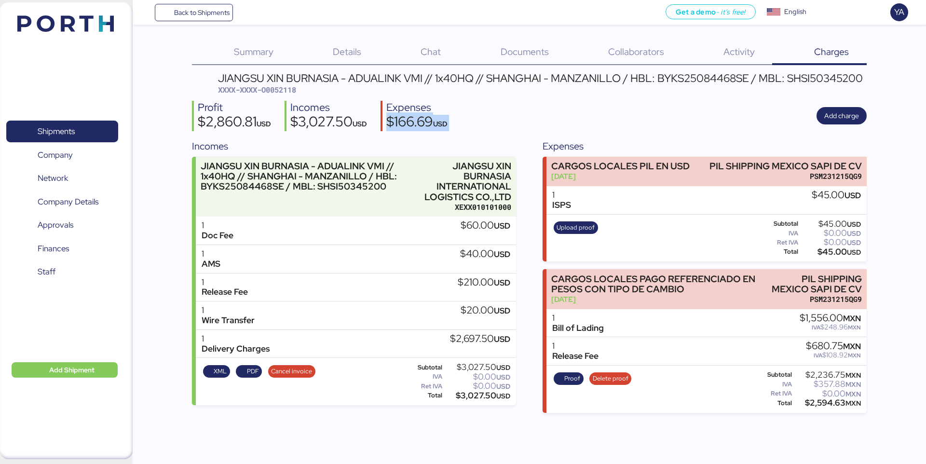
click at [400, 121] on div "$166.69 USD" at bounding box center [416, 123] width 61 height 16
click at [391, 67] on div "Summary 0 Details 0 Chat 0 Documents 0 Collaborators 0 Activity 0 Charges 0 JIA…" at bounding box center [529, 226] width 674 height 373
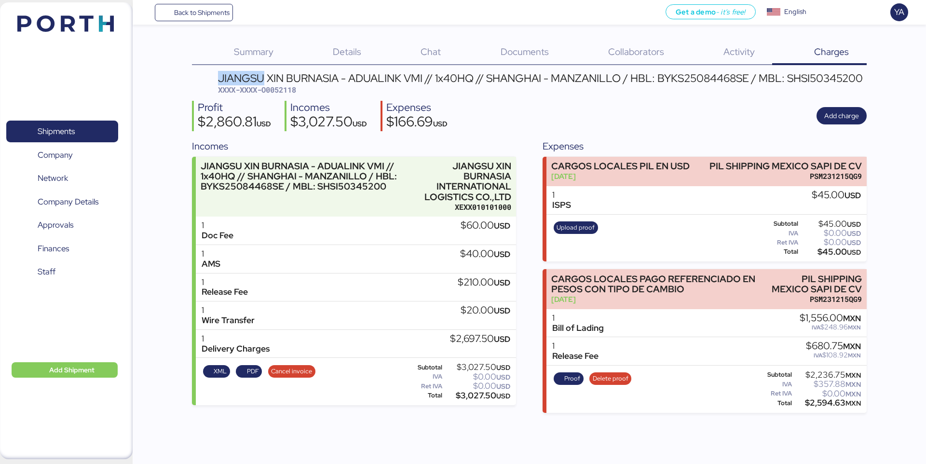
click at [391, 67] on div "Summary 0 Details 0 Chat 0 Documents 0 Collaborators 0 Activity 0 Charges 0 JIA…" at bounding box center [529, 226] width 674 height 373
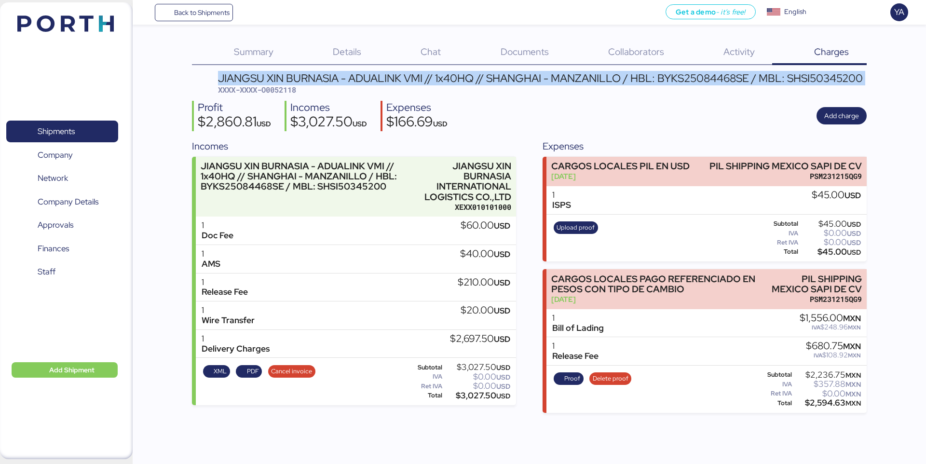
click at [391, 67] on div "Summary 0 Details 0 Chat 0 Documents 0 Collaborators 0 Activity 0 Charges 0 JIA…" at bounding box center [529, 226] width 674 height 373
copy div "JIANGSU XIN BURNASIA - ADUALINK VMI // 1x40HQ // SHANGHAI - MANZANILLO / HBL: B…"
click at [57, 371] on span "Add Shipment" at bounding box center [71, 370] width 45 height 12
click at [84, 392] on link "Add Shipment Manually" at bounding box center [57, 385] width 90 height 15
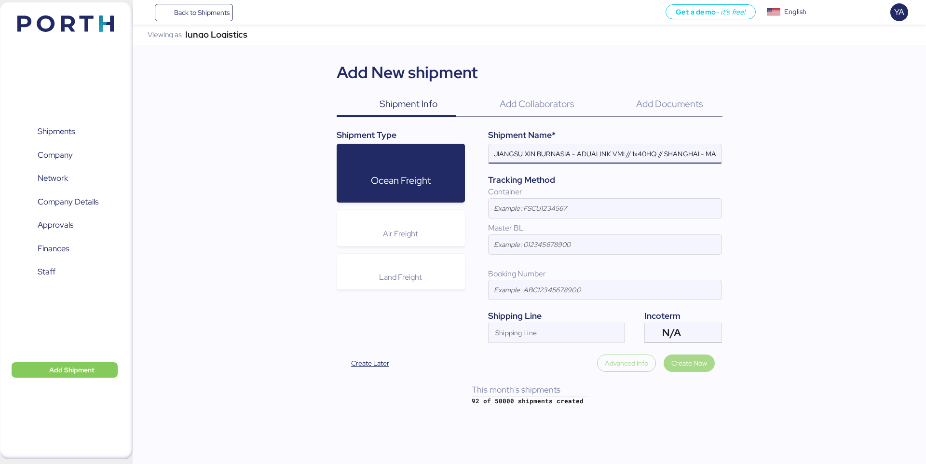
scroll to position [0, 189]
click at [701, 156] on input "JIANGSU XIN BURNASIA - ADUALINK VMI // 1x40HQ // SHANGHAI - MANZANILLO / HBL: B…" at bounding box center [604, 153] width 233 height 19
click at [656, 155] on input "JIANGSU XIN BURNASIA - ADUALINK VMI // 1x40HQ // SHANGHAI - MANZANILLO / HBL: B…" at bounding box center [604, 153] width 233 height 19
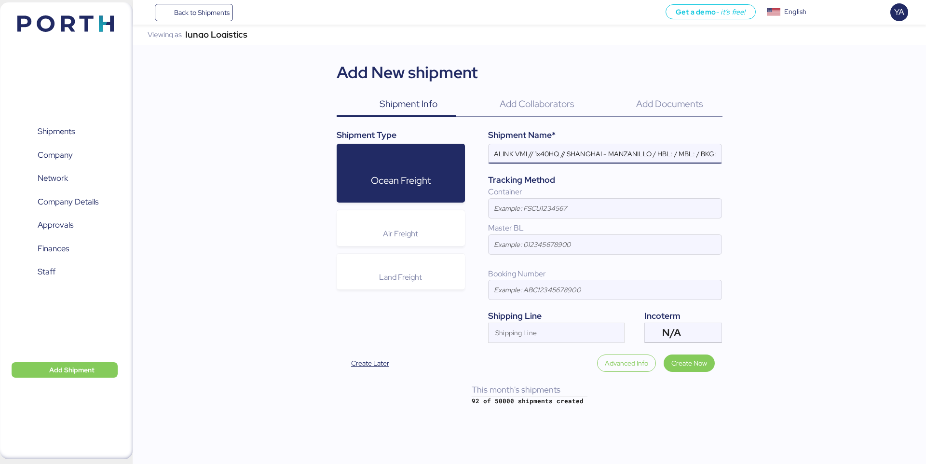
scroll to position [0, 101]
type input "JIANGSU XIN BURNASIA - ADUALINK VMI // 1x40HQ // SHANGHAI - MANZANILLO / HBL: /…"
click at [587, 149] on input "JIANGSU XIN BURNASIA - ADUALINK VMI // 1x40HQ // SHANGHAI - MANZANILLO / HBL: /…" at bounding box center [604, 153] width 233 height 19
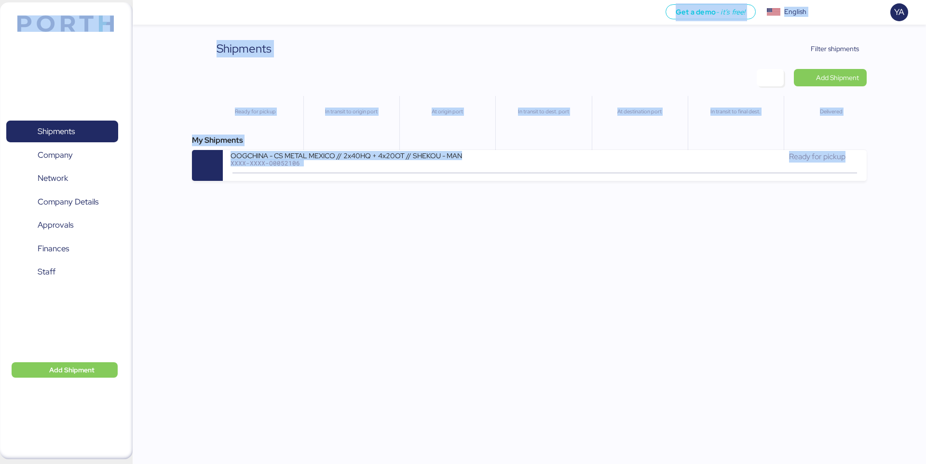
drag, startPoint x: 578, startPoint y: 220, endPoint x: 386, endPoint y: 2, distance: 290.7
click at [388, 4] on div "Get a demo - it’s free! Get a demo English Inglés English YA Shipments 0 Compan…" at bounding box center [463, 232] width 926 height 464
click at [711, 53] on div "Shipments Clear Filters Filter shipments" at bounding box center [529, 48] width 674 height 17
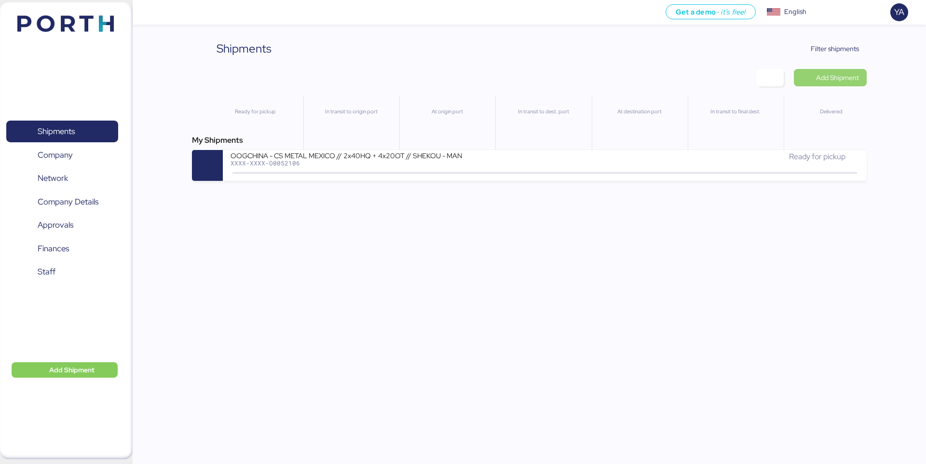
click at [822, 84] on span "Add Shipment" at bounding box center [830, 77] width 73 height 17
